Goal: Transaction & Acquisition: Purchase product/service

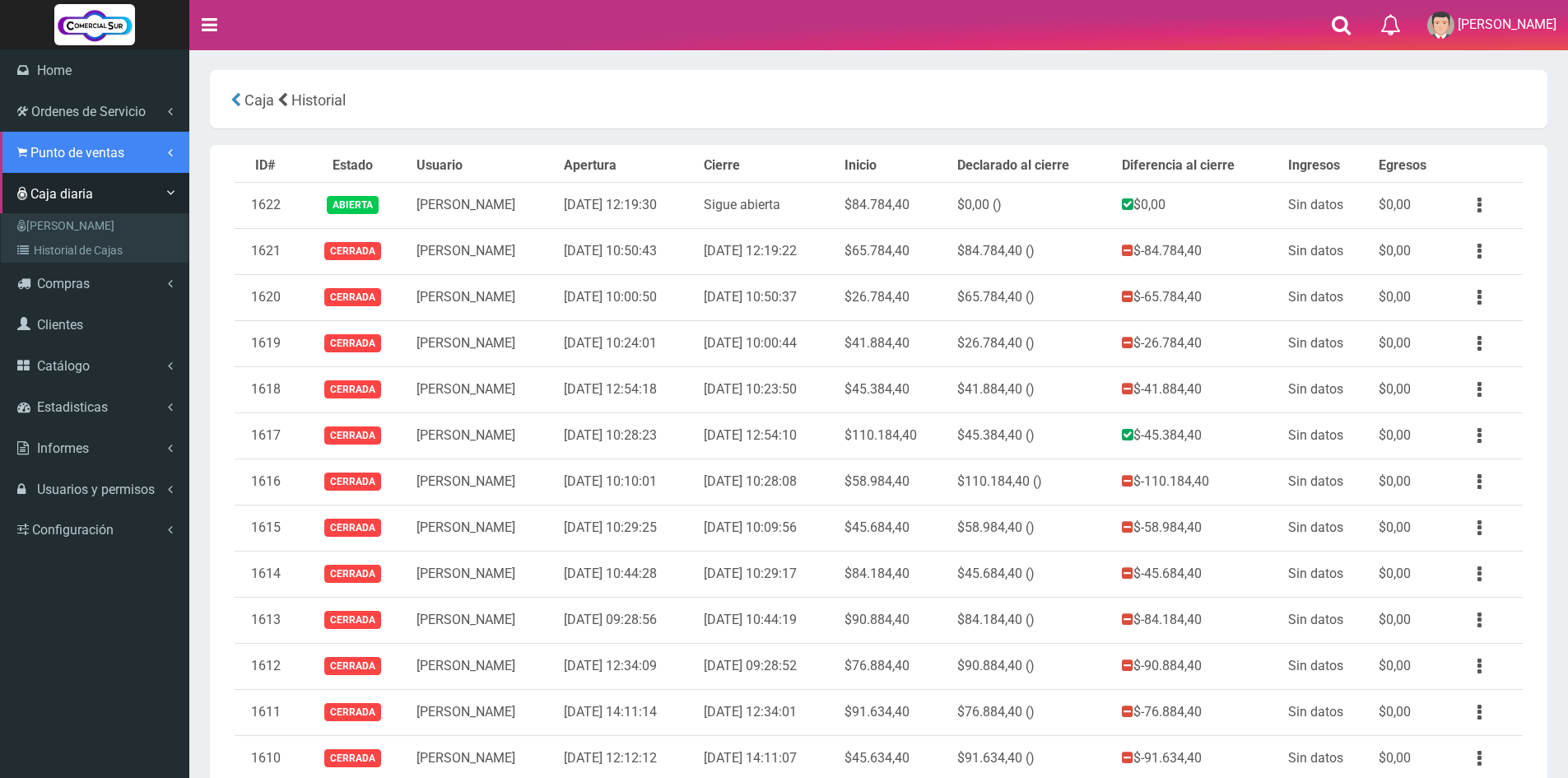
click at [57, 158] on span "Punto de ventas" at bounding box center [77, 153] width 94 height 16
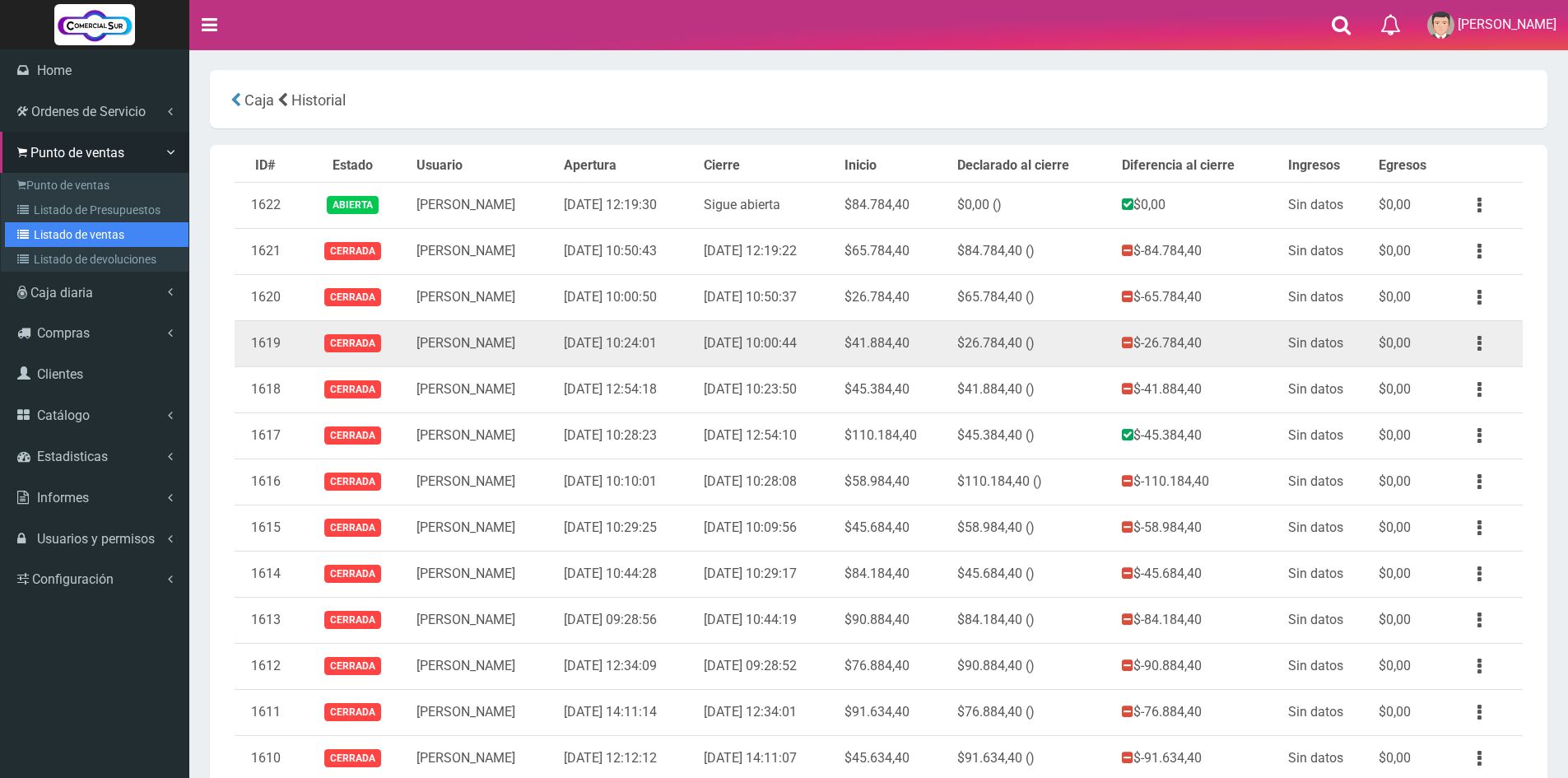
drag, startPoint x: 90, startPoint y: 229, endPoint x: 1001, endPoint y: 324, distance: 915.9
click at [90, 230] on link "Listado de ventas" at bounding box center [97, 235] width 183 height 25
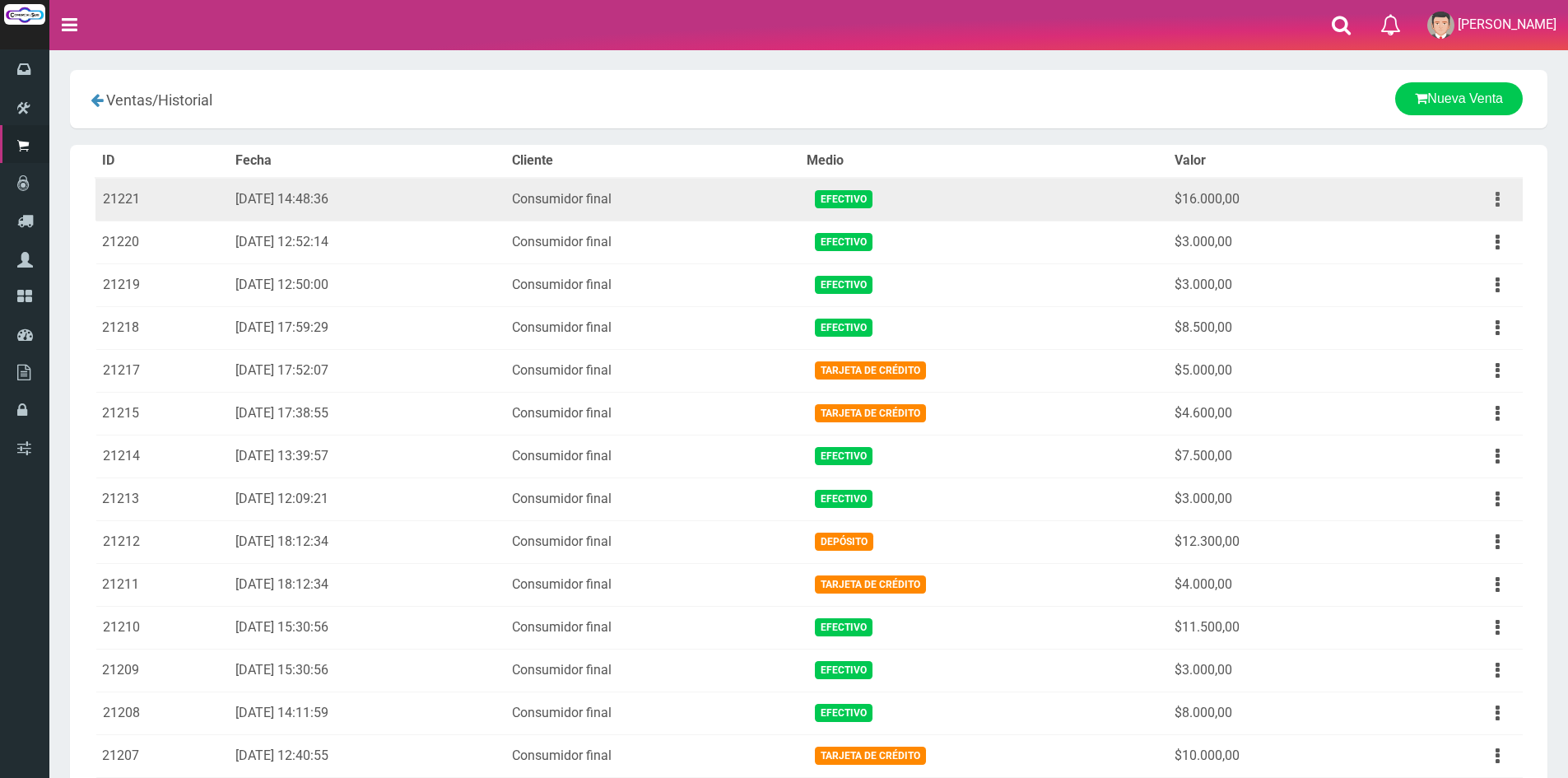
click at [1494, 209] on button "button" at bounding box center [1498, 199] width 37 height 29
click at [1477, 235] on link "Ver" at bounding box center [1450, 239] width 130 height 36
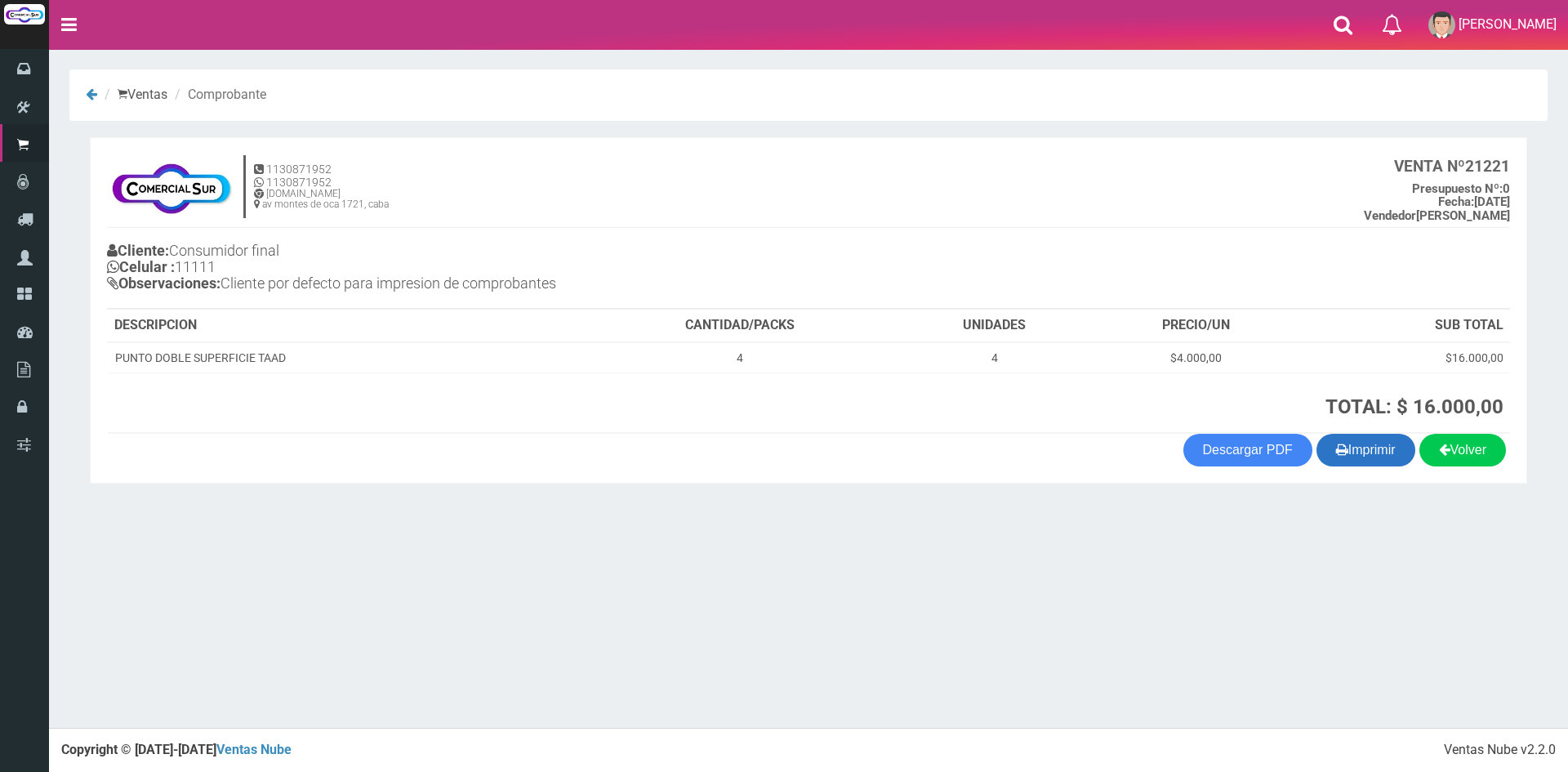
click at [1358, 434] on button "Imprimir" at bounding box center [1366, 450] width 99 height 32
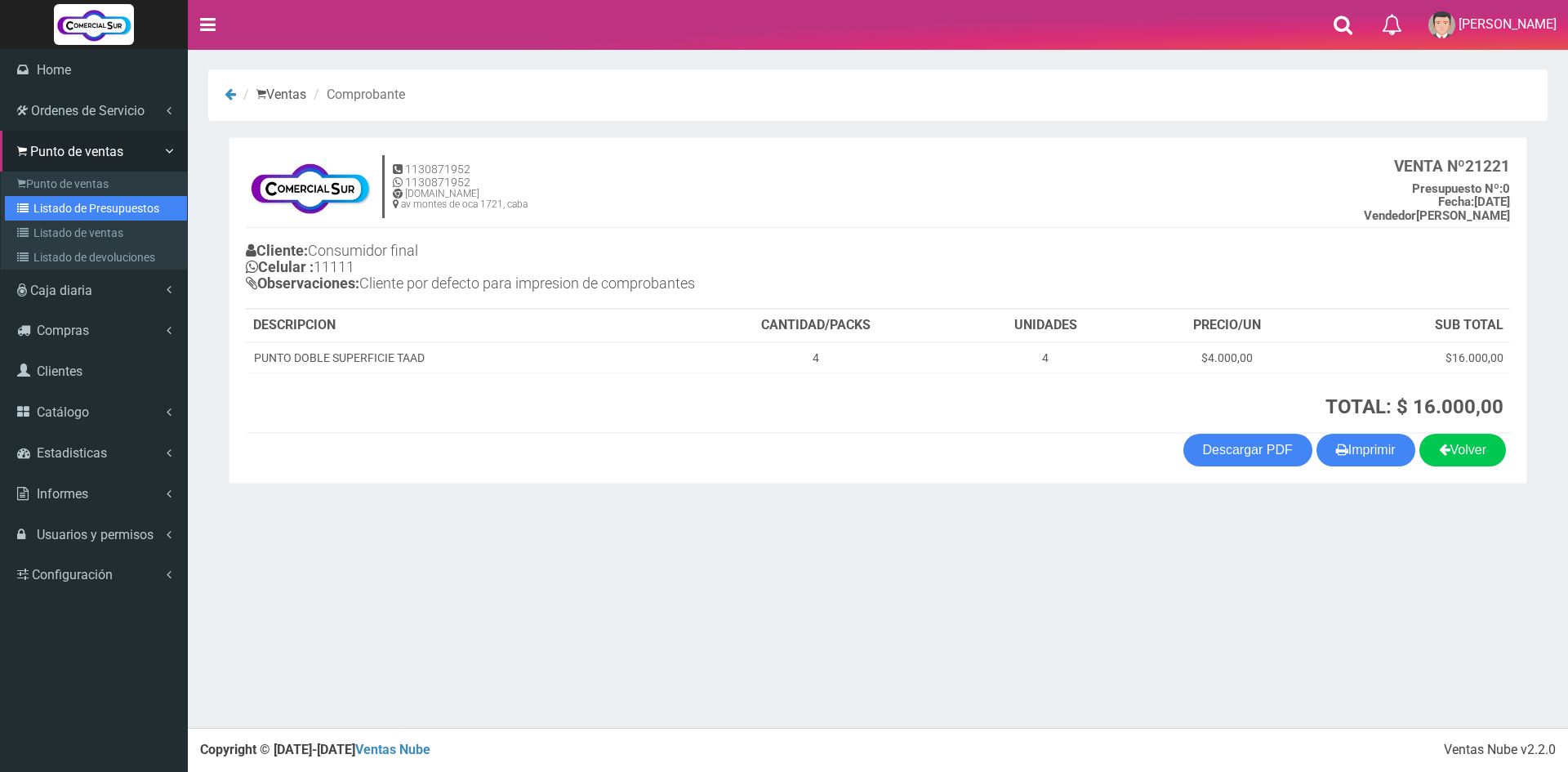
click at [67, 196] on link "Listado de Presupuestos" at bounding box center [96, 208] width 182 height 25
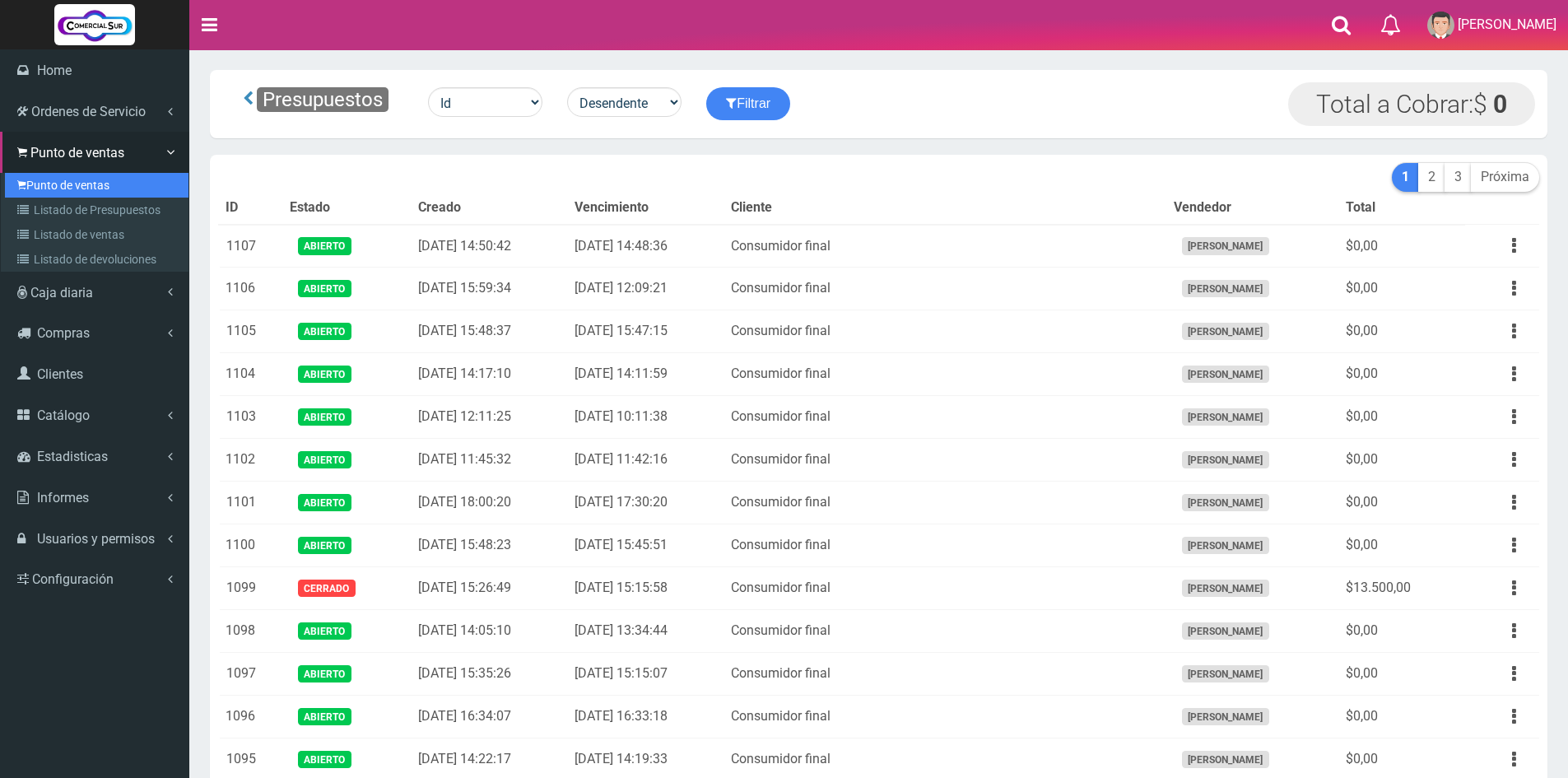
click at [57, 173] on link "Punto de ventas" at bounding box center [97, 185] width 183 height 25
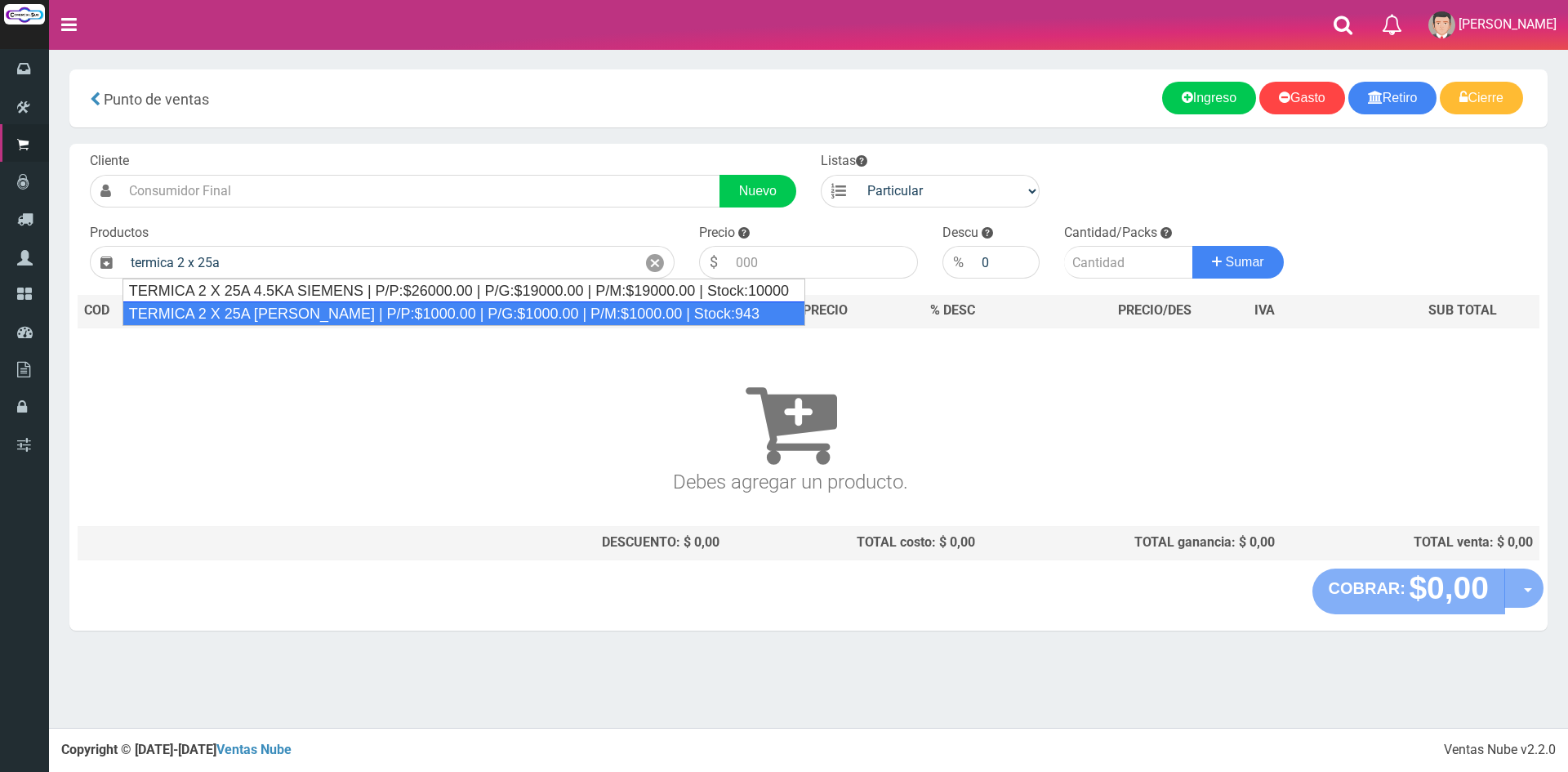
click at [290, 313] on div "TERMICA 2 X 25A [PERSON_NAME] | P/P:$1000.00 | P/G:$1000.00 | P/M:$1000.00 | St…" at bounding box center [463, 314] width 683 height 25
type input "TERMICA 2 X 25A [PERSON_NAME] | P/P:$1000.00 | P/G:$1000.00 | P/M:$1000.00 | St…"
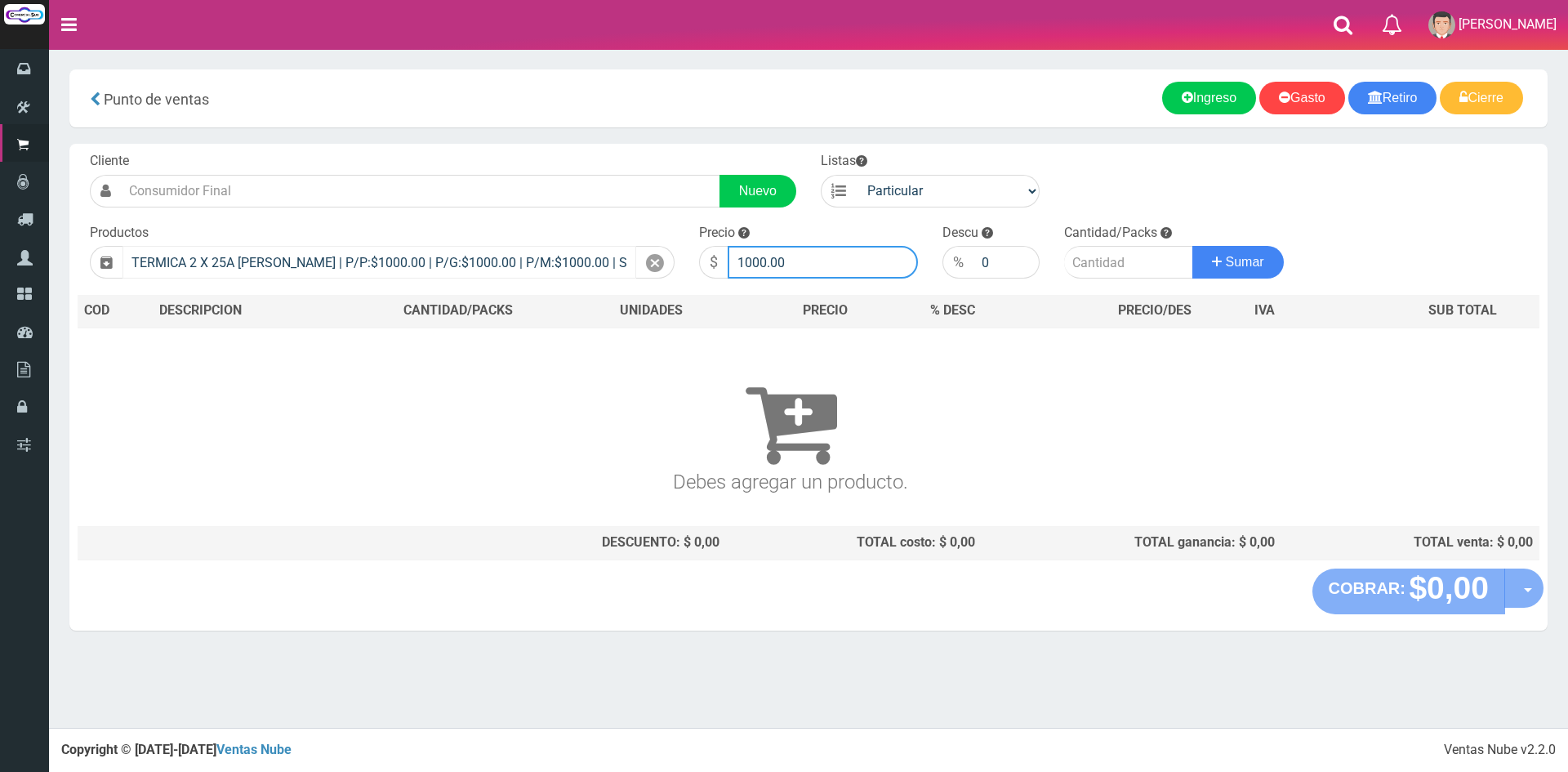
drag, startPoint x: 834, startPoint y: 266, endPoint x: 593, endPoint y: 258, distance: 241.1
click at [593, 152] on form "Cliente Nuevo Listas Particular Gremio Mayoristas" at bounding box center [808, 152] width 1462 height 0
type input "7500"
type input "5"
click at [1193, 246] on button "Sumar" at bounding box center [1239, 262] width 91 height 32
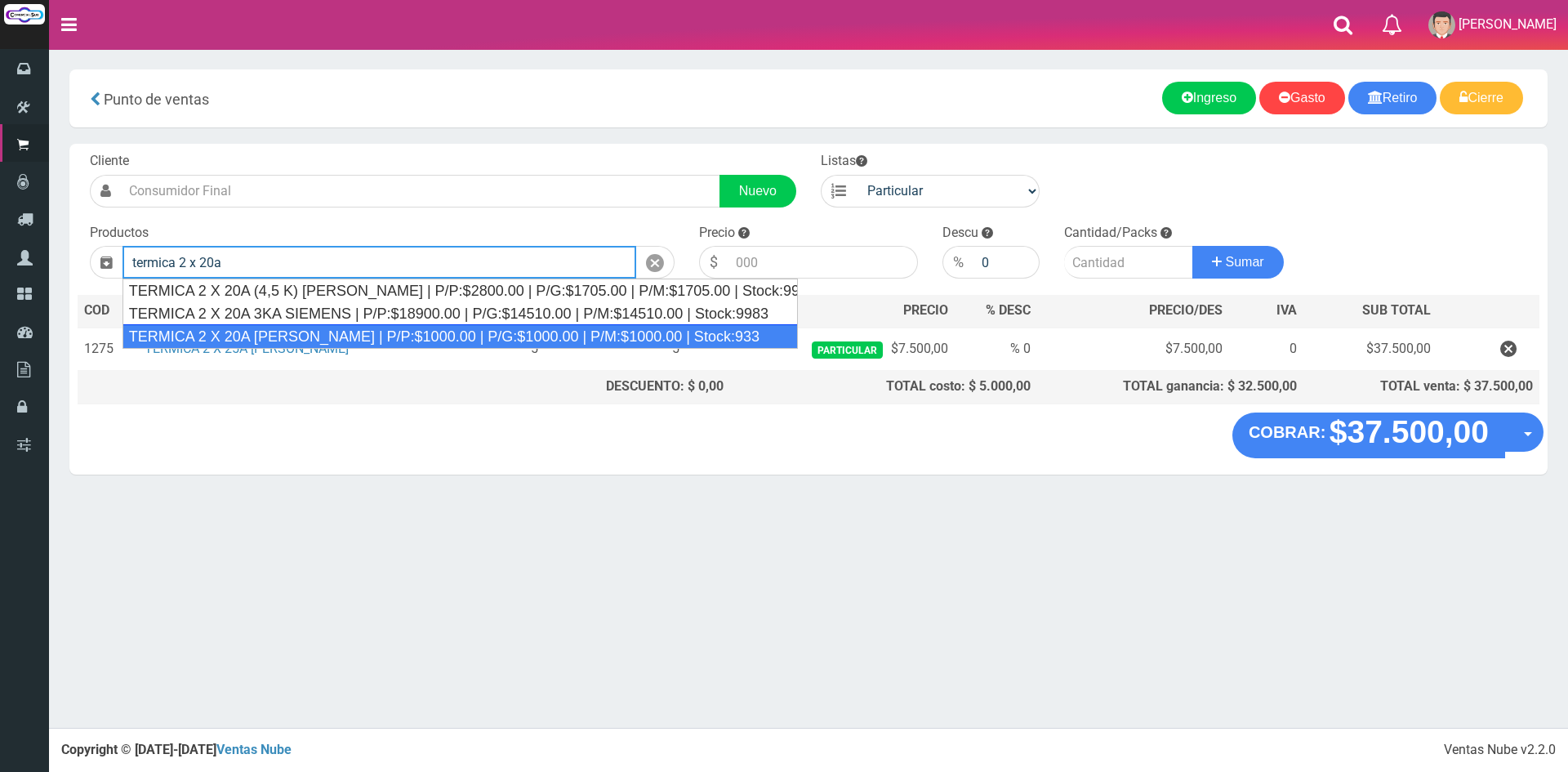
click at [336, 334] on div "TERMICA 2 X 20A [PERSON_NAME] | P/P:$1000.00 | P/G:$1000.00 | P/M:$1000.00 | St…" at bounding box center [459, 336] width 676 height 25
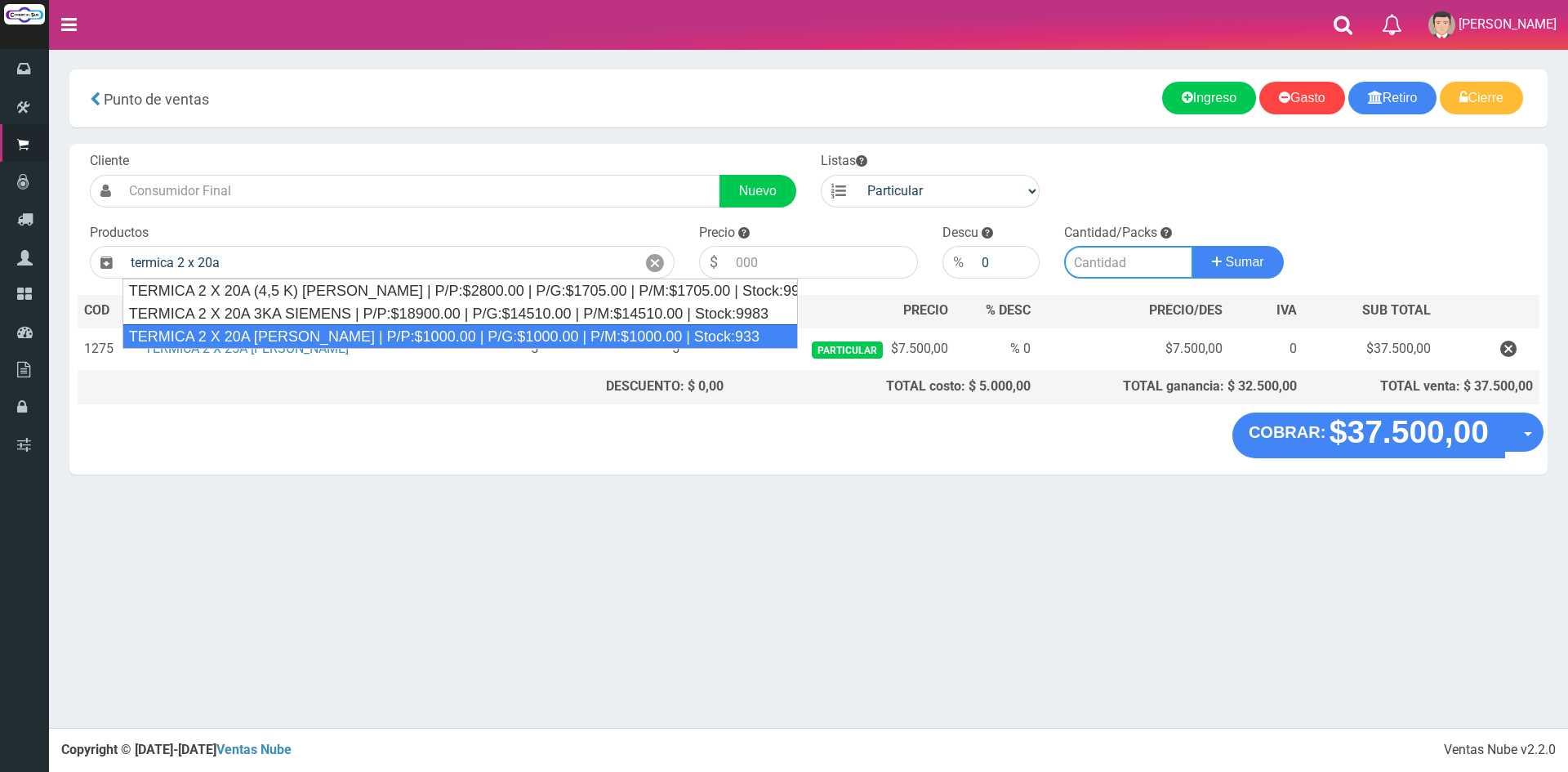
type input "TERMICA 2 X 20A [PERSON_NAME] | P/P:$1000.00 | P/G:$1000.00 | P/M:$1000.00 | St…"
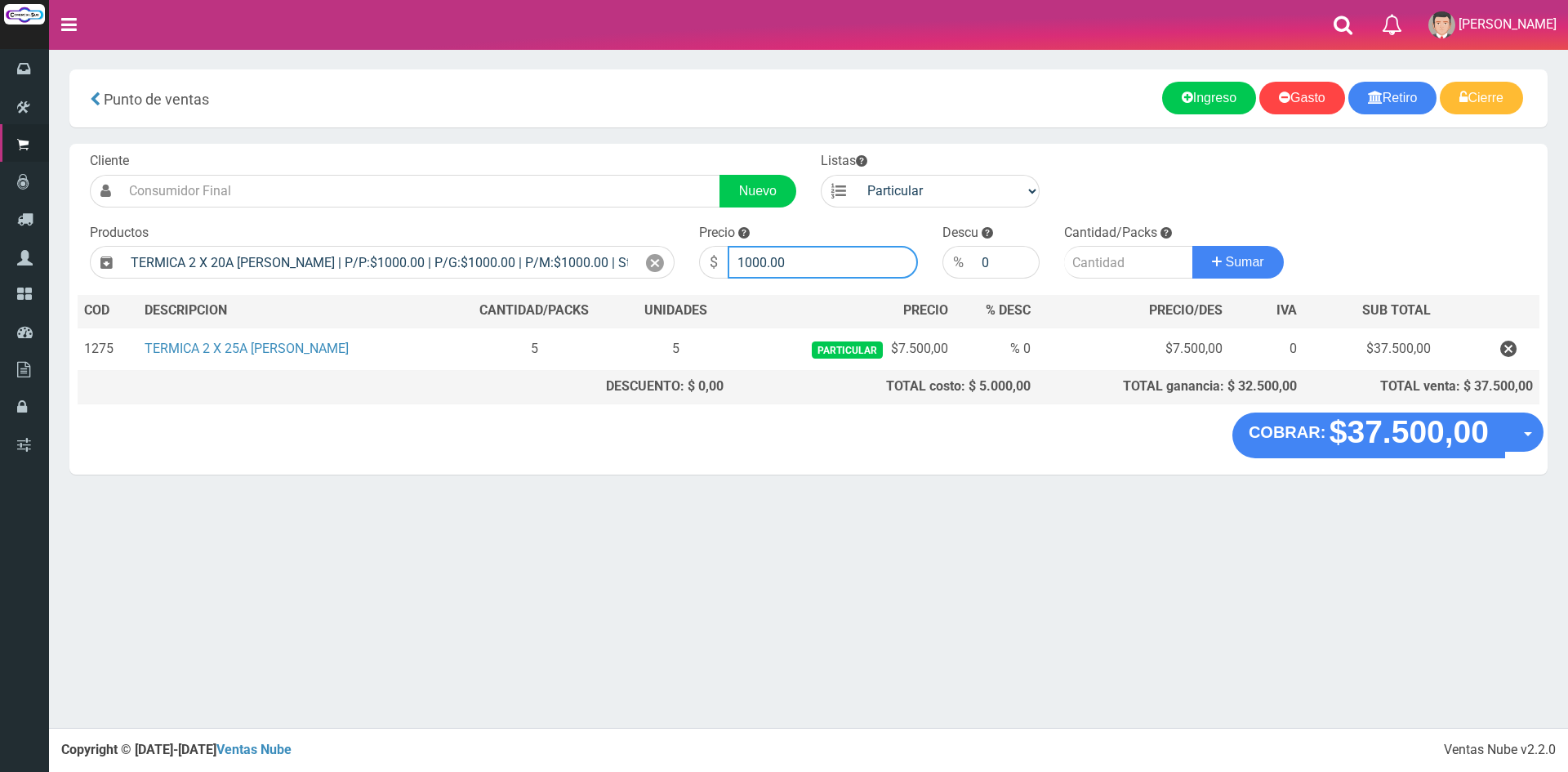
drag, startPoint x: 812, startPoint y: 256, endPoint x: 686, endPoint y: 266, distance: 126.4
click at [687, 266] on div "Precio $ 1000.00" at bounding box center [808, 251] width 243 height 55
type input "7500"
type input "1"
click at [1193, 246] on button "Sumar" at bounding box center [1239, 262] width 91 height 32
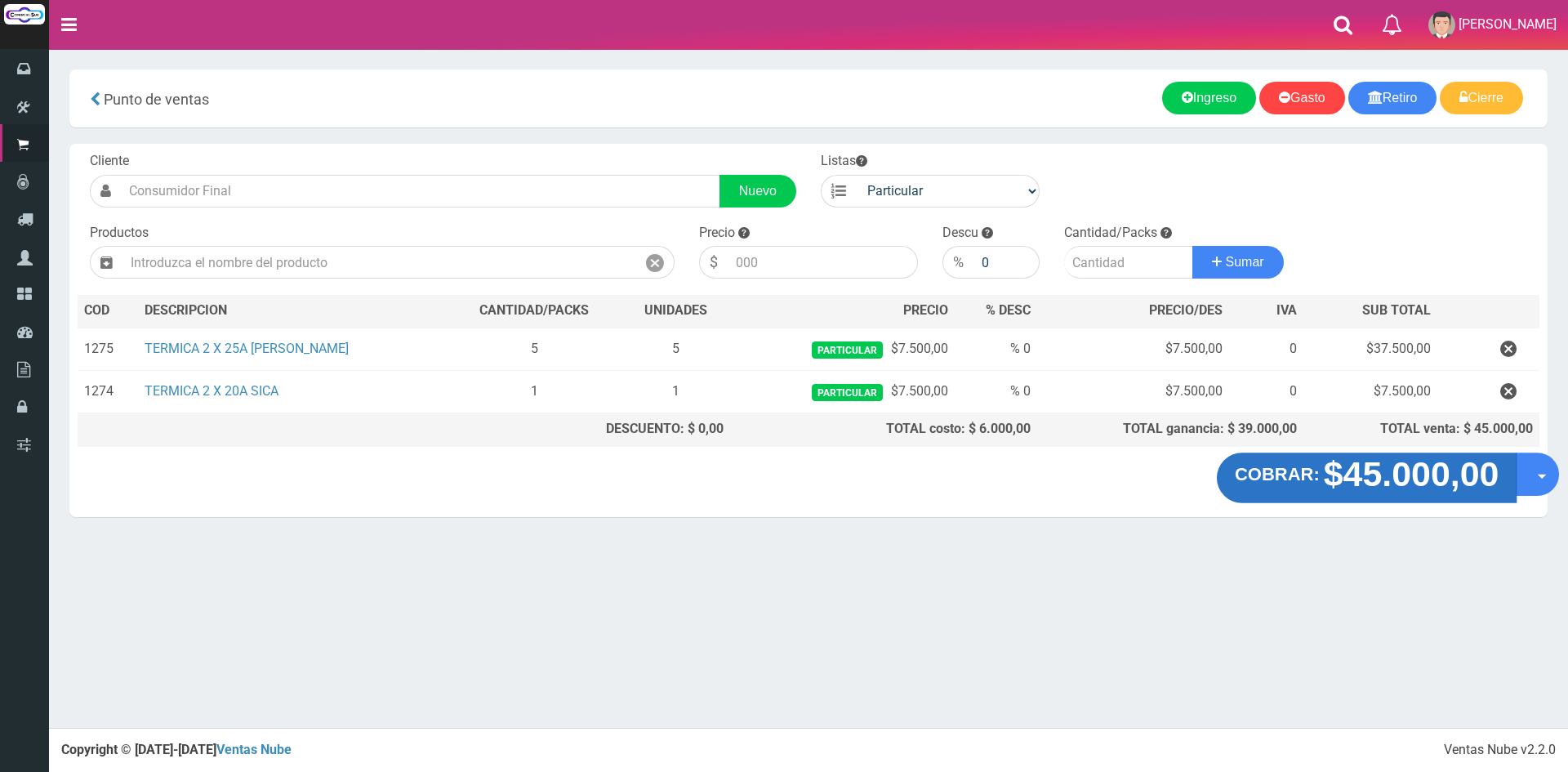
click at [1453, 476] on strong "$45.000,00" at bounding box center [1412, 474] width 176 height 39
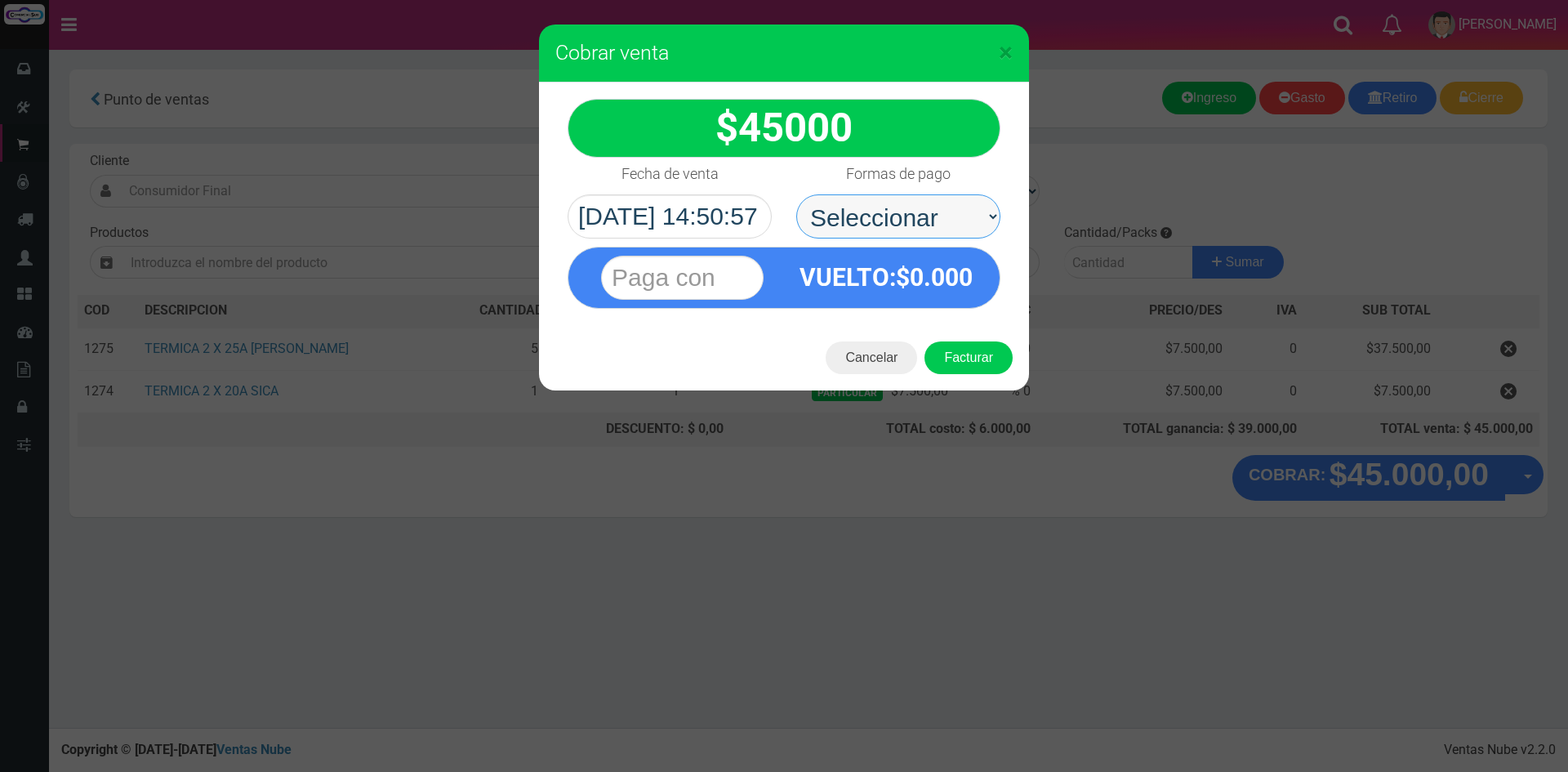
click at [963, 213] on select "Seleccionar Efectivo Tarjeta de Crédito Depósito Débito" at bounding box center [899, 216] width 204 height 44
select select "Depósito"
click at [797, 194] on select "Seleccionar Efectivo Tarjeta de Crédito Depósito Débito" at bounding box center [899, 216] width 204 height 44
click at [696, 273] on input "text" at bounding box center [682, 278] width 163 height 44
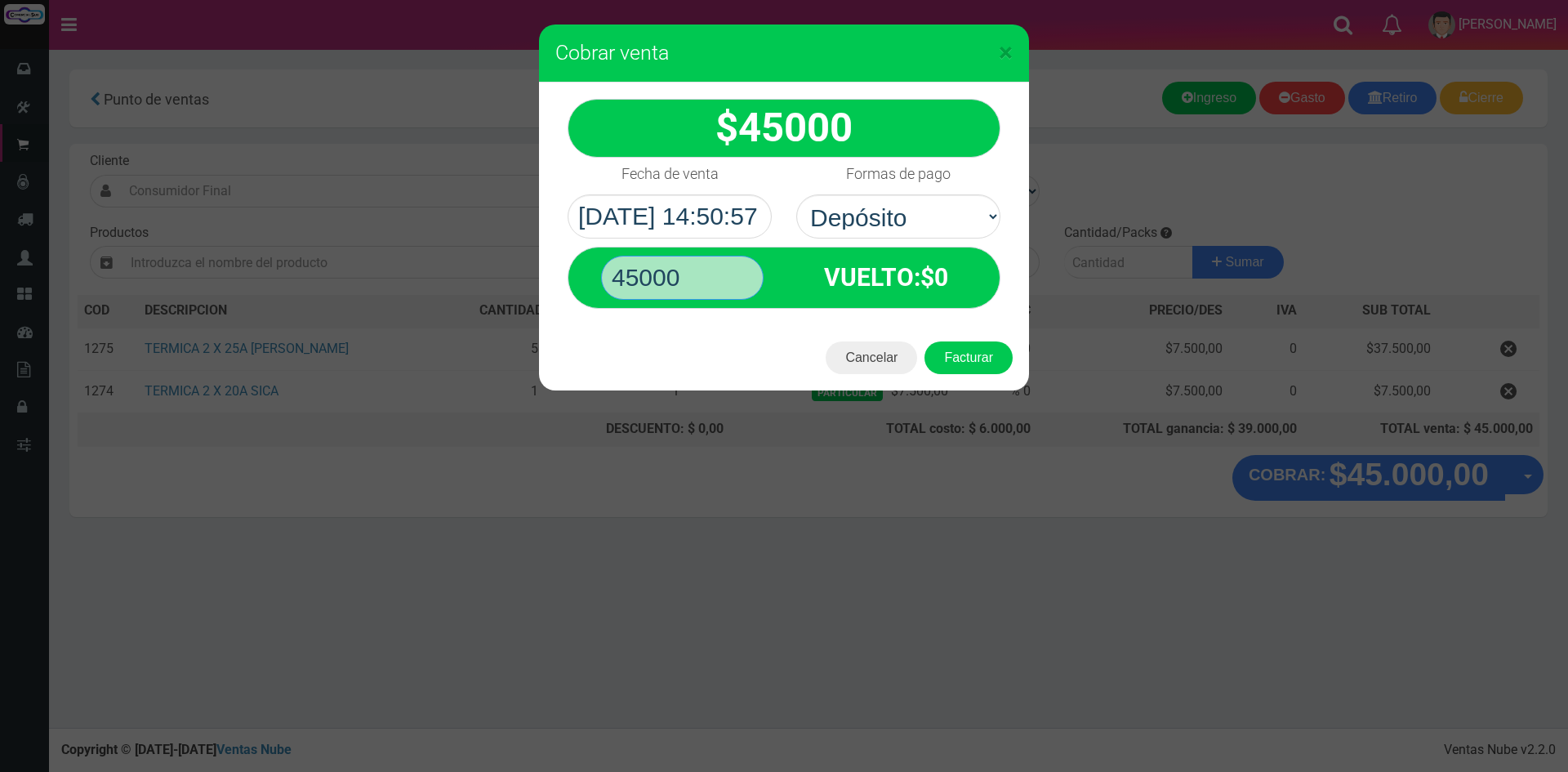
type input "45000"
click at [925, 342] on button "Facturar" at bounding box center [969, 357] width 88 height 32
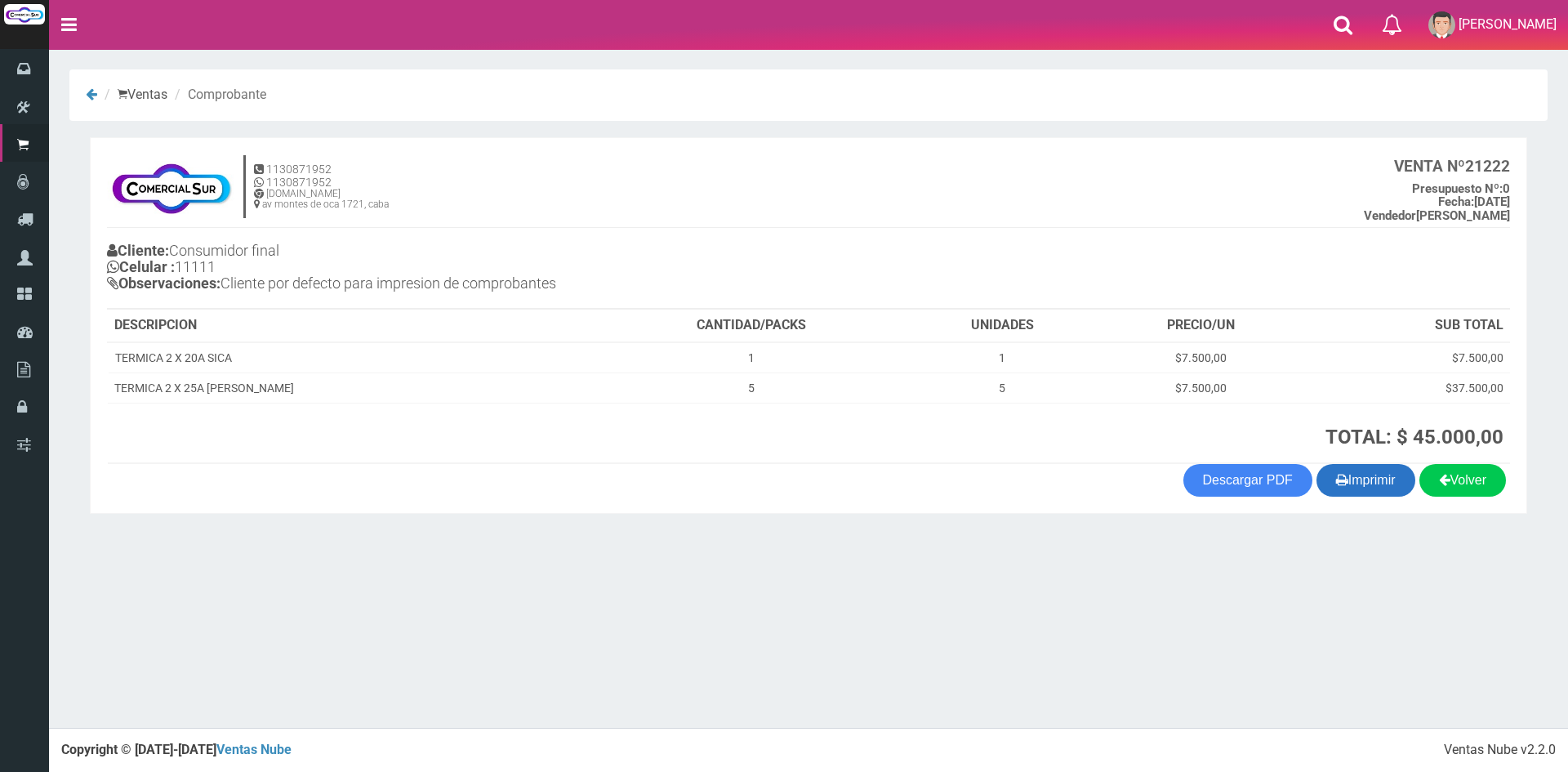
click at [1375, 465] on button "Imprimir" at bounding box center [1366, 480] width 99 height 32
